Goal: Navigation & Orientation: Find specific page/section

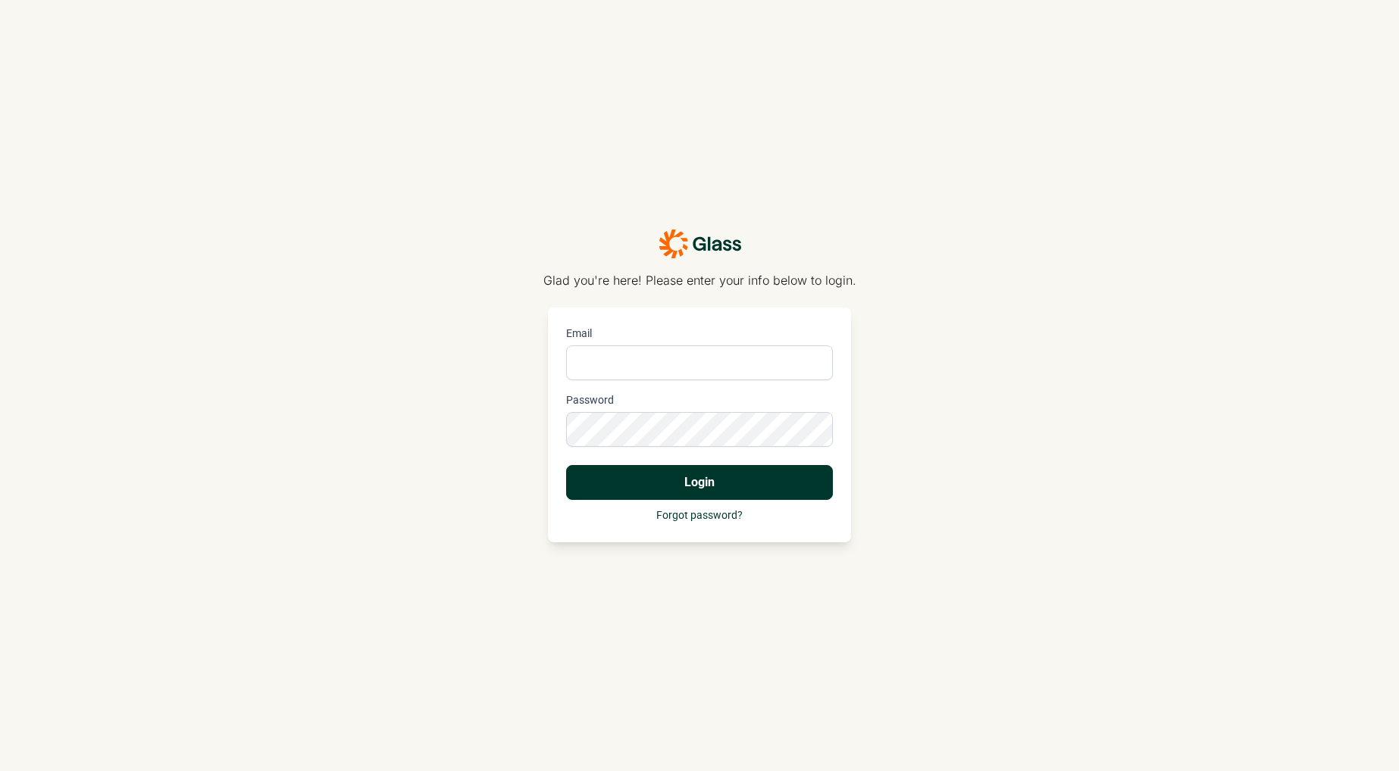
click at [635, 359] on input "Email" at bounding box center [699, 363] width 267 height 35
type input "lauren.pearson@mybobs.com"
click at [566, 465] on button "Login" at bounding box center [699, 482] width 267 height 35
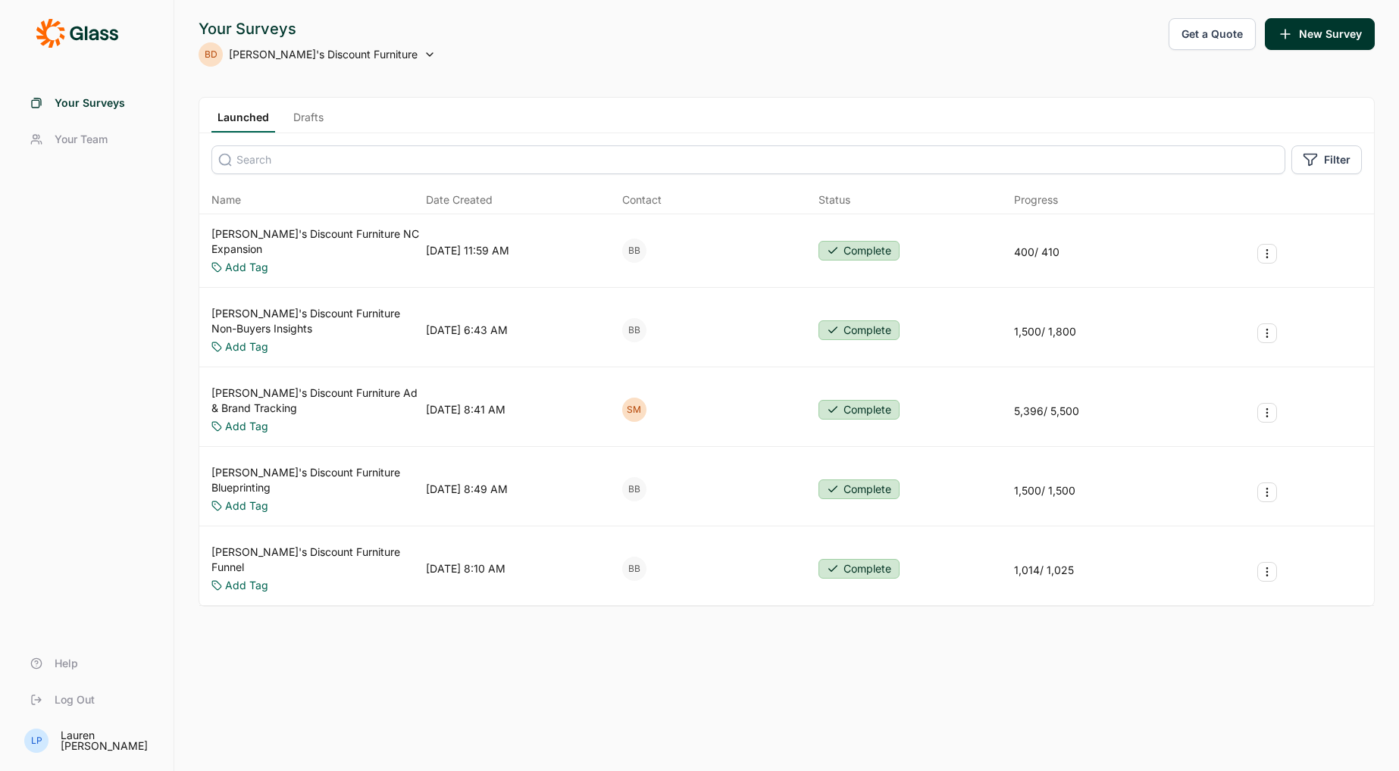
click at [771, 735] on div "Your Surveys BD [PERSON_NAME]'s Discount Furniture Get a Quote New Survey Launc…" at bounding box center [786, 385] width 1225 height 771
click at [770, 725] on div "Your Surveys BD [PERSON_NAME]'s Discount Furniture Get a Quote New Survey Launc…" at bounding box center [786, 385] width 1225 height 771
click at [95, 98] on span "Your Surveys" at bounding box center [90, 102] width 70 height 15
click at [86, 137] on span "Your Team" at bounding box center [81, 139] width 53 height 15
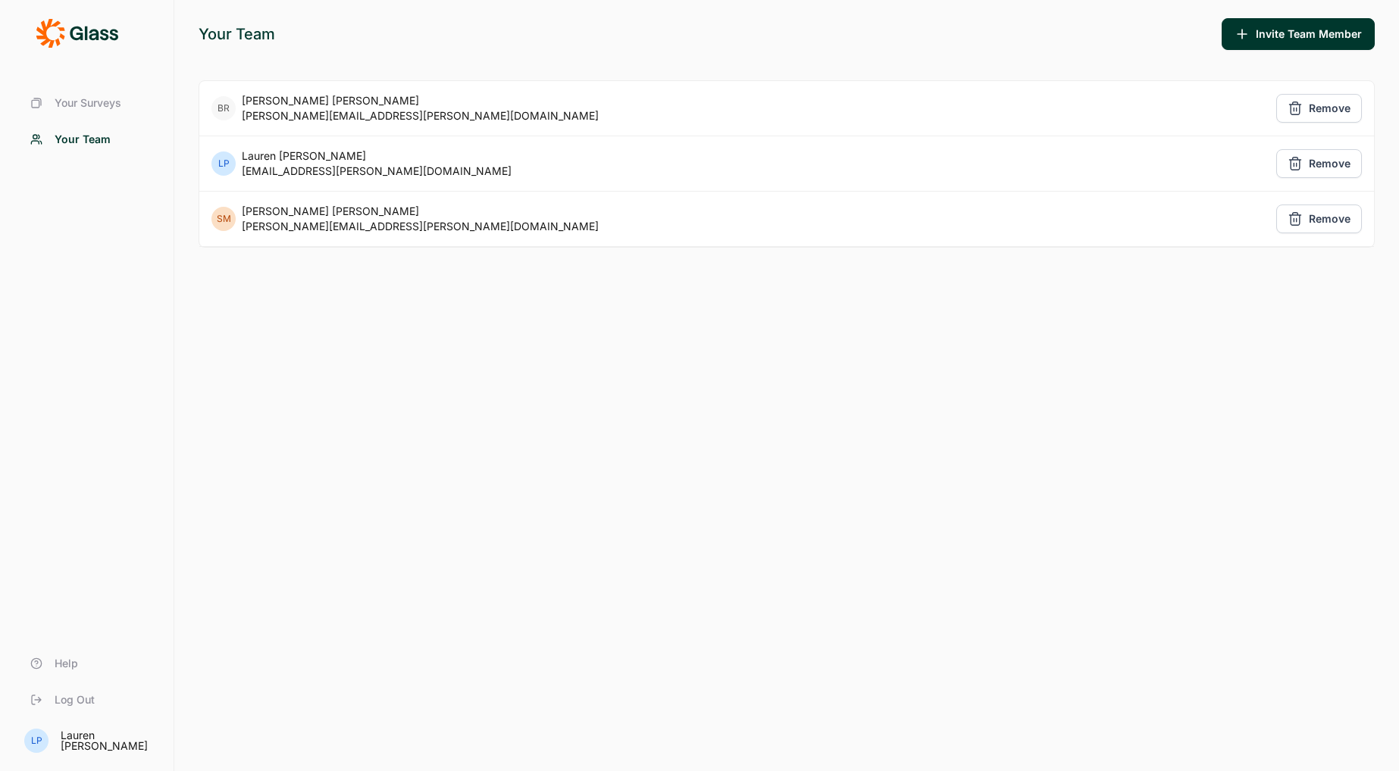
click at [80, 103] on span "Your Surveys" at bounding box center [88, 102] width 67 height 15
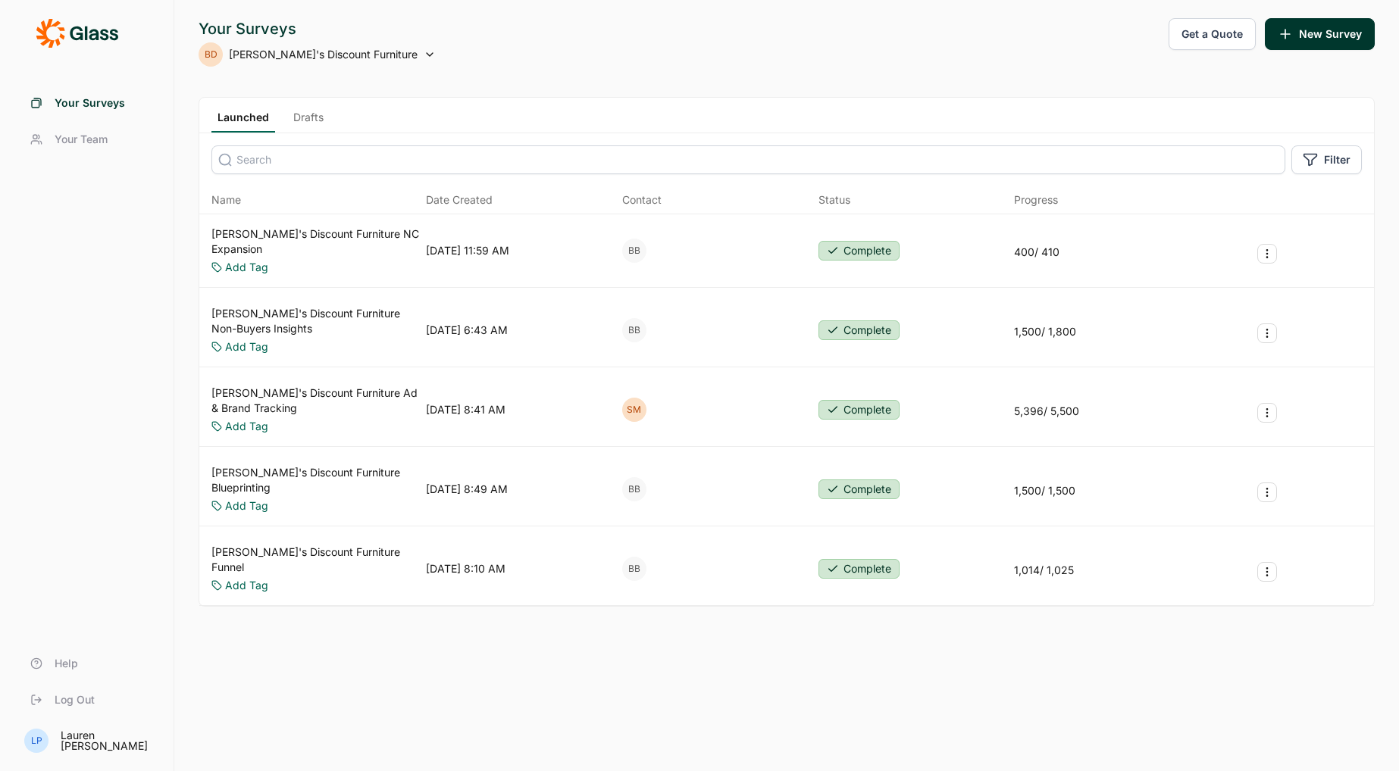
click at [288, 54] on span "[PERSON_NAME]'s Discount Furniture" at bounding box center [323, 54] width 189 height 15
click at [649, 76] on div "Your Surveys BD [PERSON_NAME]'s Discount Furniture Get a Quote New Survey Launc…" at bounding box center [786, 385] width 1225 height 771
click at [309, 117] on link "Drafts" at bounding box center [308, 121] width 42 height 23
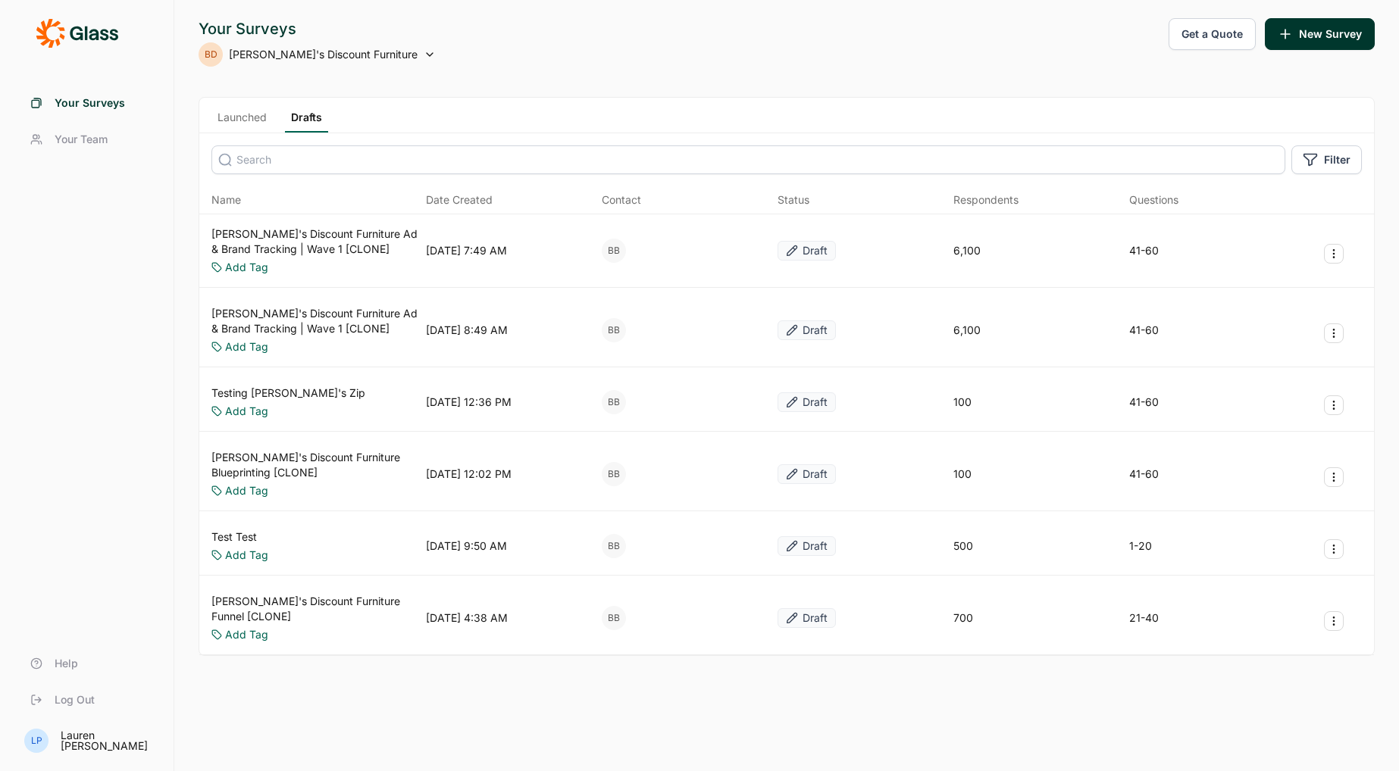
click at [84, 105] on span "Your Surveys" at bounding box center [90, 102] width 70 height 15
click at [81, 135] on span "Your Team" at bounding box center [81, 139] width 53 height 15
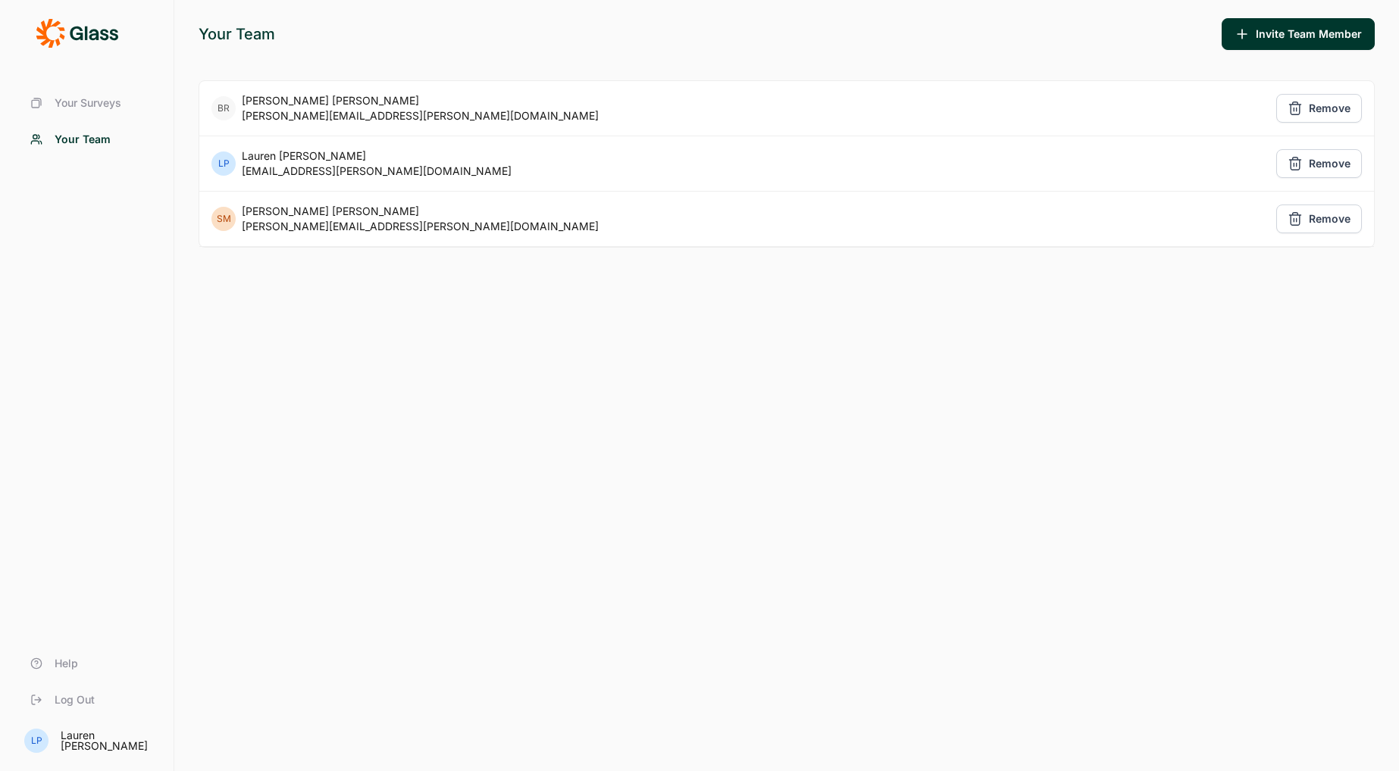
click at [81, 139] on span "Your Team" at bounding box center [83, 139] width 56 height 15
click at [95, 92] on link "Your Surveys" at bounding box center [86, 103] width 137 height 36
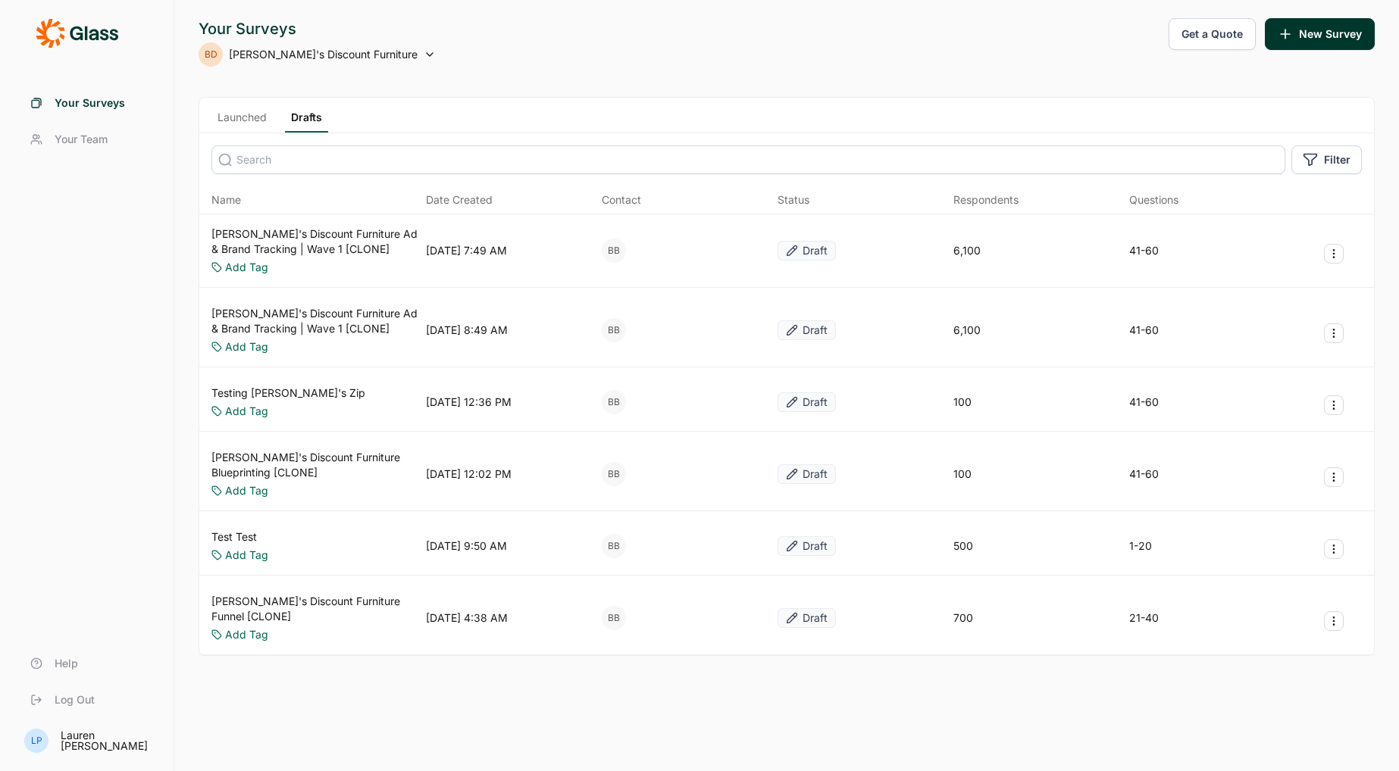
click at [277, 23] on div "Your Surveys" at bounding box center [317, 28] width 237 height 21
click at [356, 51] on div "BD Bob's Discount Furniture" at bounding box center [317, 54] width 237 height 24
click at [568, 89] on div "Your Surveys BD Bob's Discount Furniture Get a Quote New Survey Launched Drafts…" at bounding box center [786, 385] width 1225 height 771
click at [1331, 256] on icon "Survey Actions" at bounding box center [1334, 254] width 12 height 12
click at [884, 114] on div "Launched Drafts" at bounding box center [786, 116] width 1174 height 36
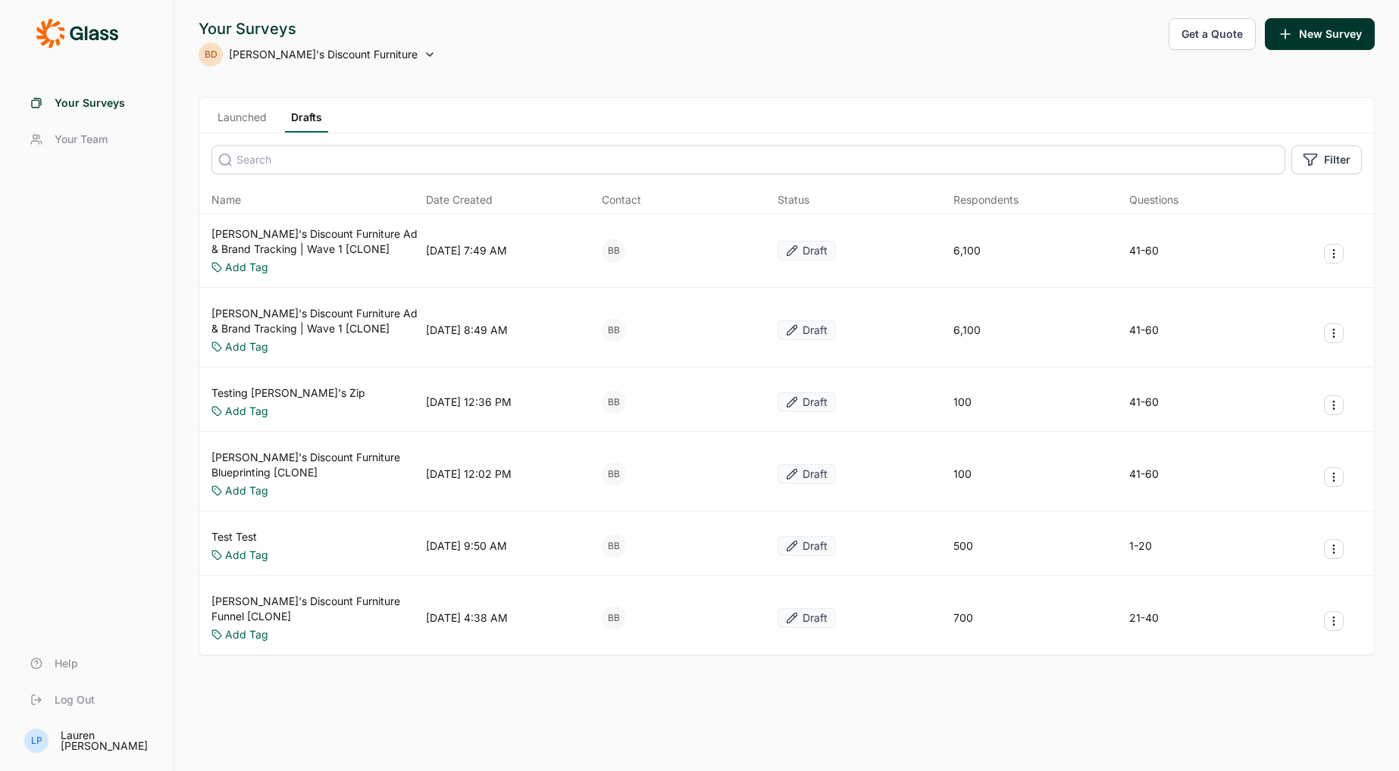
click at [237, 116] on link "Launched" at bounding box center [241, 121] width 61 height 23
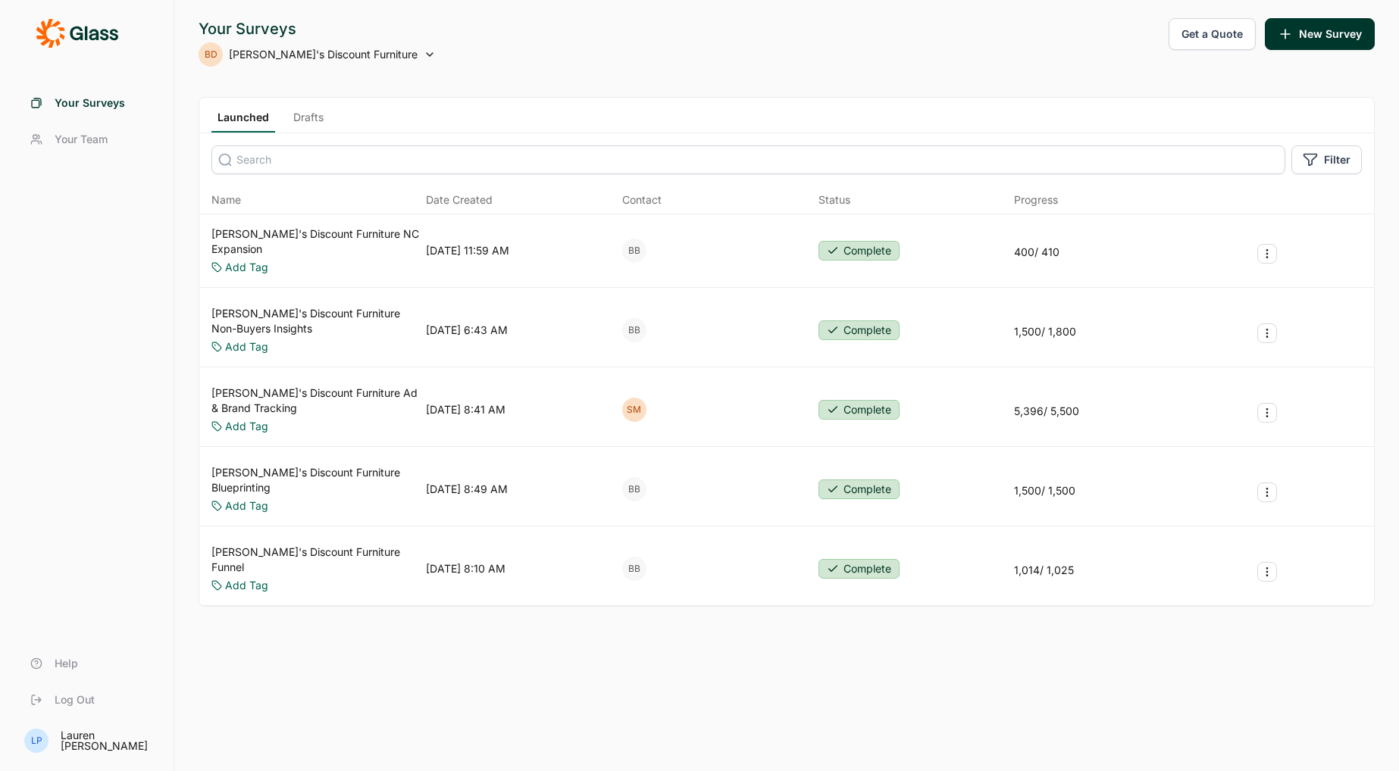
click at [66, 27] on icon at bounding box center [77, 33] width 83 height 30
click at [91, 743] on div "Lauren Pearson" at bounding box center [108, 740] width 95 height 21
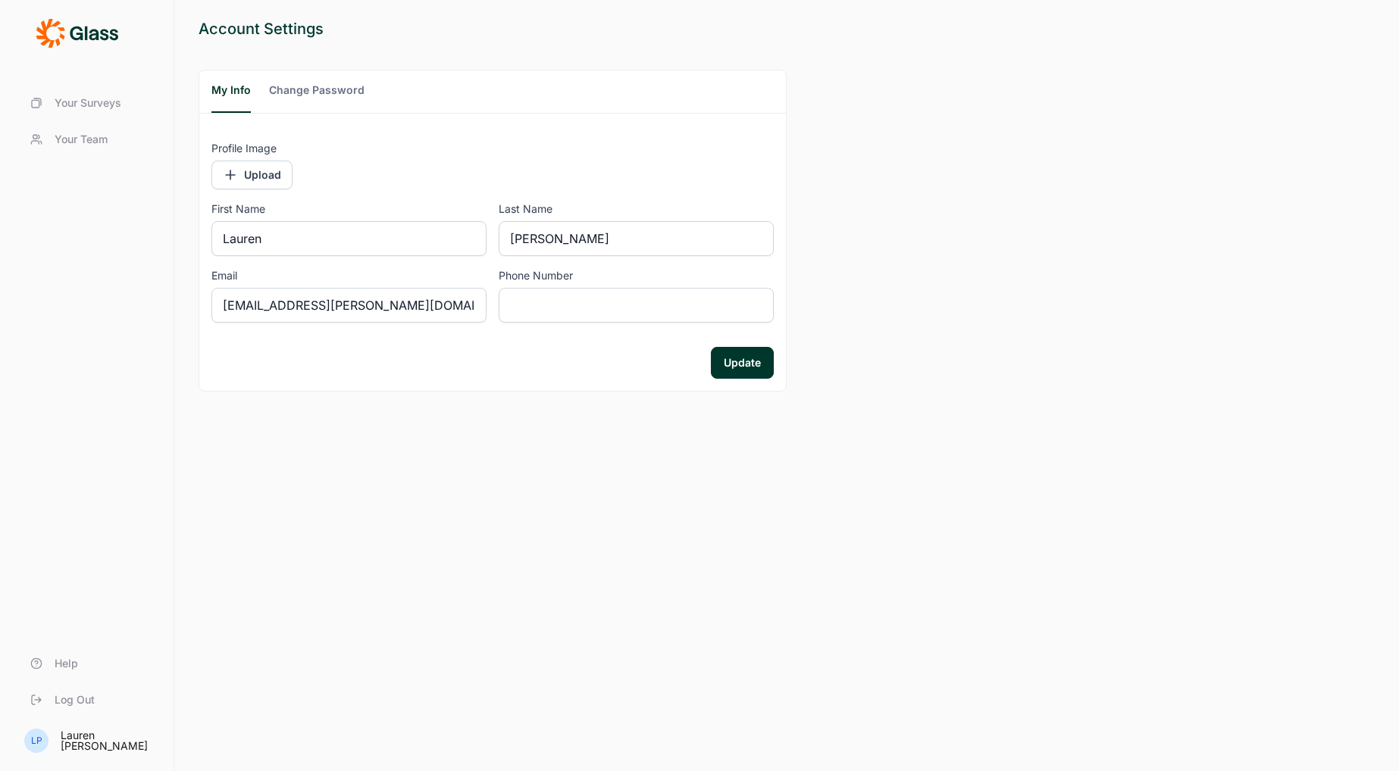
click at [89, 743] on div "Lauren Pearson" at bounding box center [108, 740] width 95 height 21
click at [61, 41] on icon at bounding box center [77, 33] width 83 height 30
click at [67, 27] on icon at bounding box center [77, 33] width 83 height 30
drag, startPoint x: 332, startPoint y: 549, endPoint x: 302, endPoint y: 496, distance: 60.7
click at [330, 549] on div "Account Settings My Info Change Password Profile Image Upload First Name Lauren…" at bounding box center [786, 385] width 1225 height 771
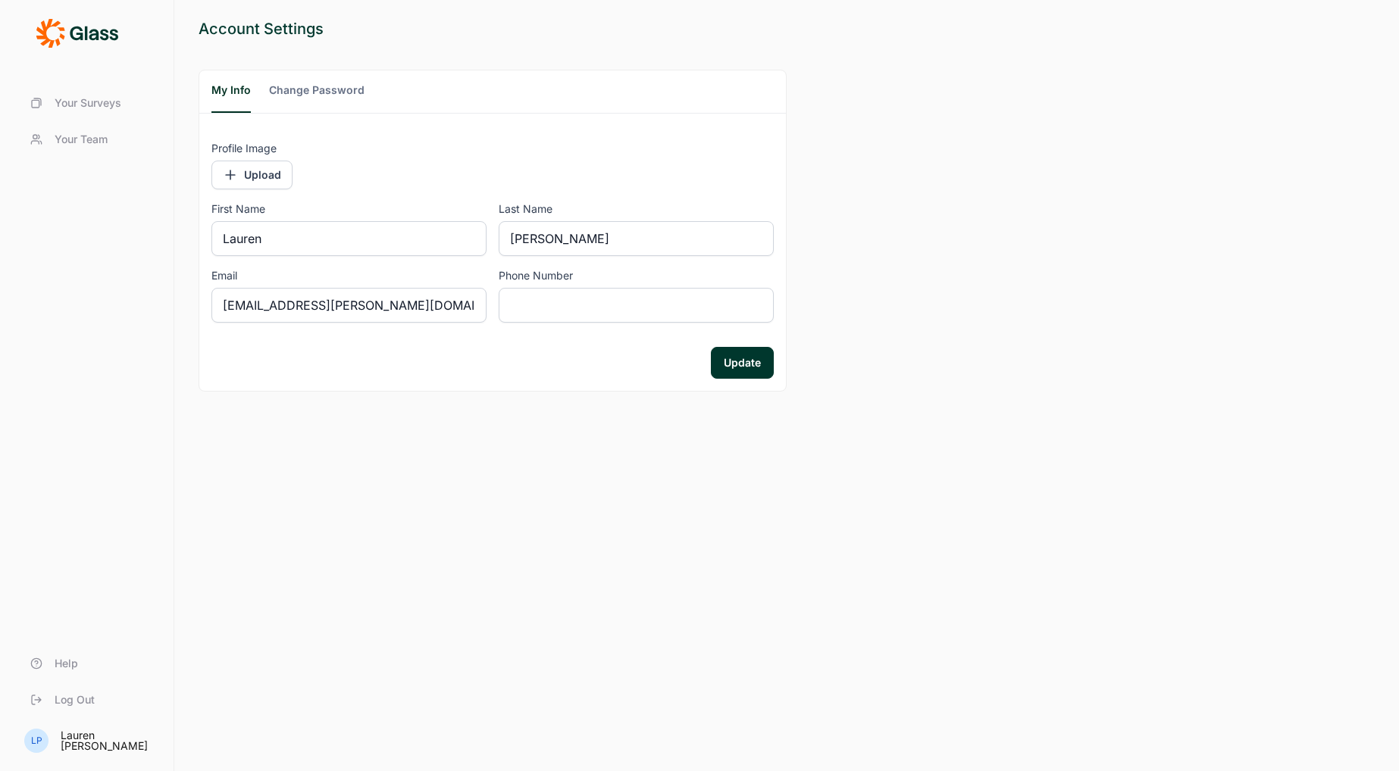
click at [86, 107] on span "Your Surveys" at bounding box center [88, 102] width 67 height 15
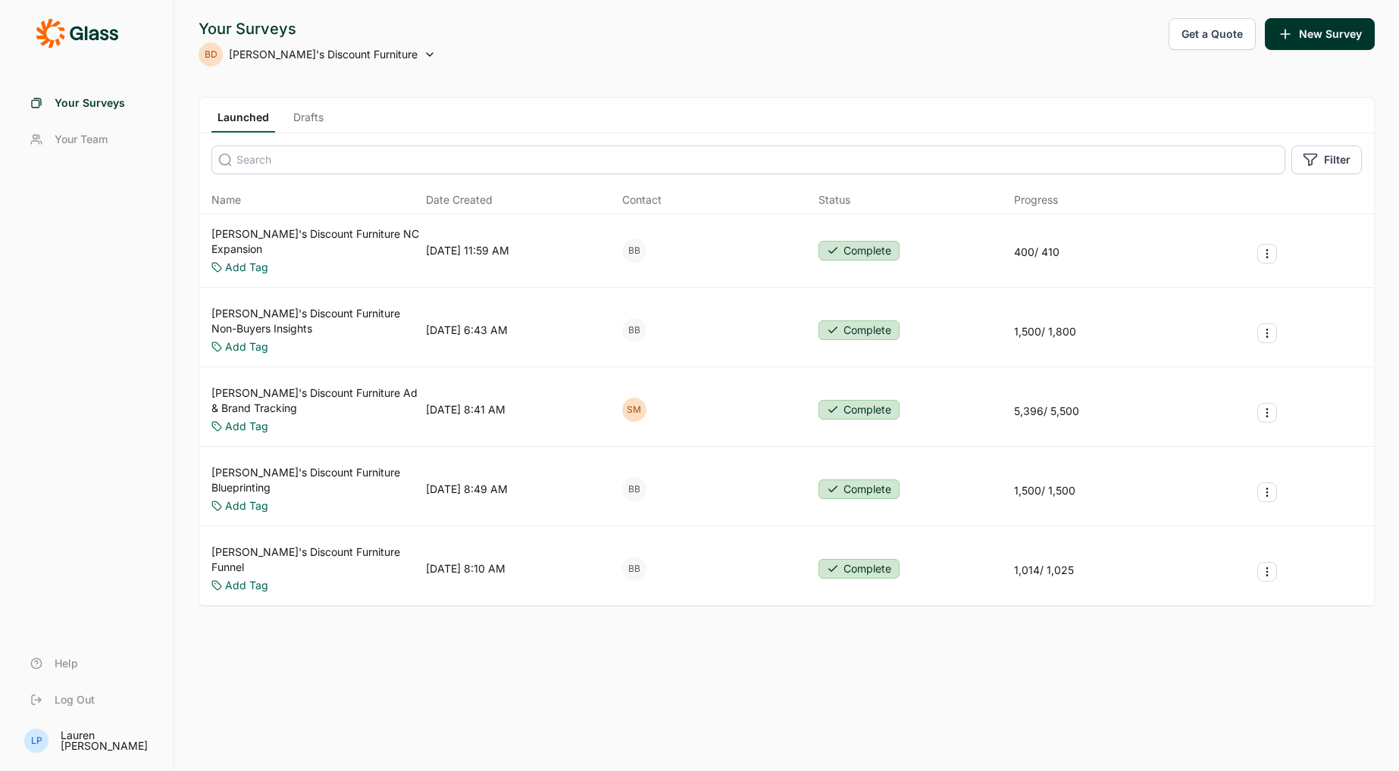
drag, startPoint x: 1331, startPoint y: 697, endPoint x: 1289, endPoint y: 677, distance: 46.1
click at [1330, 690] on div "Your Surveys BD [PERSON_NAME]'s Discount Furniture Get a Quote New Survey Launc…" at bounding box center [786, 385] width 1225 height 771
click at [70, 28] on icon at bounding box center [77, 33] width 83 height 30
click at [55, 37] on icon at bounding box center [77, 33] width 83 height 30
click at [1066, 56] on div "Your Surveys BD [PERSON_NAME]'s Discount Furniture Get a Quote New Survey" at bounding box center [787, 42] width 1176 height 48
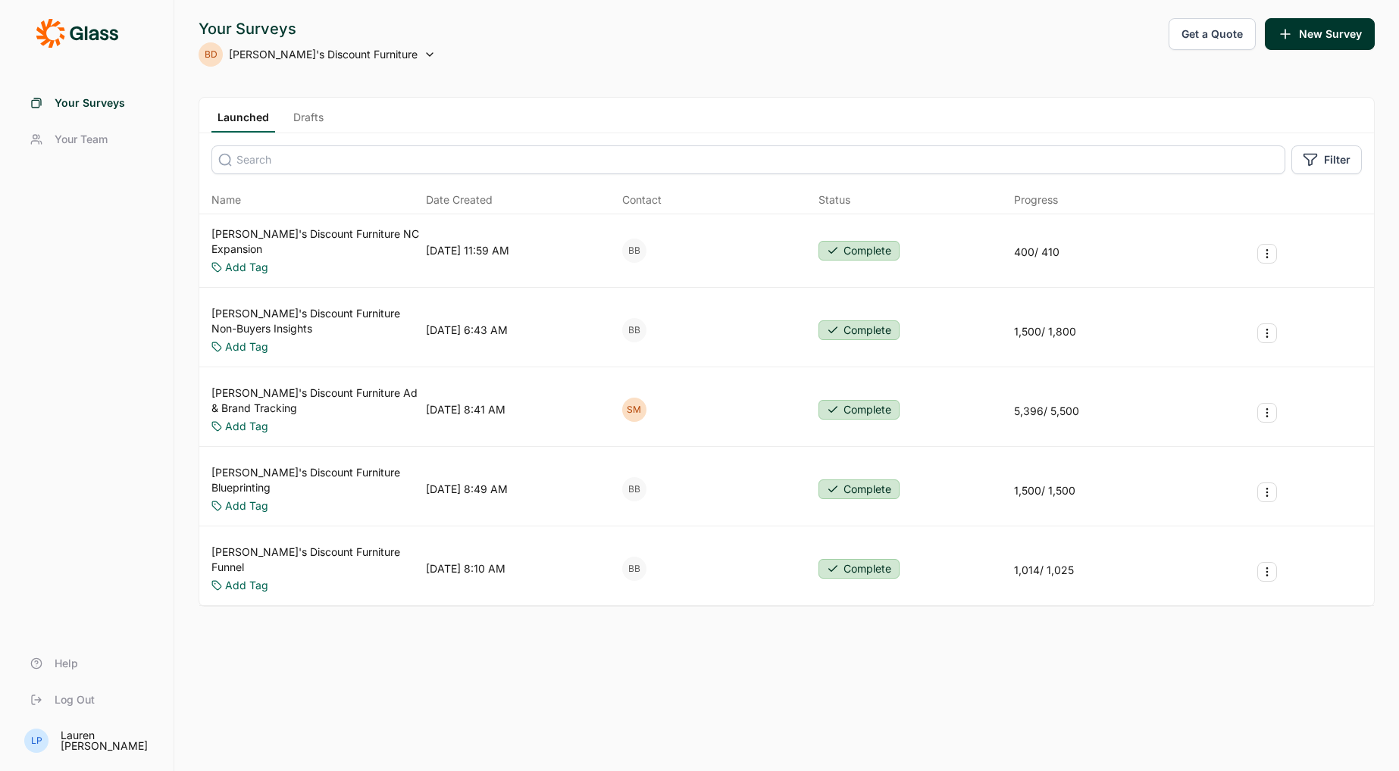
drag, startPoint x: 1362, startPoint y: 1, endPoint x: 867, endPoint y: 677, distance: 838.3
click at [867, 677] on div "Your Surveys BD [PERSON_NAME]'s Discount Furniture Get a Quote New Survey Launc…" at bounding box center [786, 385] width 1225 height 771
click at [928, 669] on div "Your Surveys BD [PERSON_NAME]'s Discount Furniture Get a Quote New Survey Launc…" at bounding box center [786, 385] width 1225 height 771
